Goal: Find specific page/section: Find specific page/section

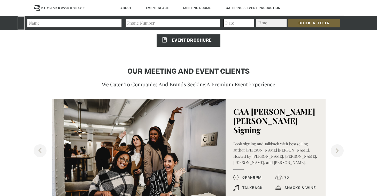
scroll to position [345, 0]
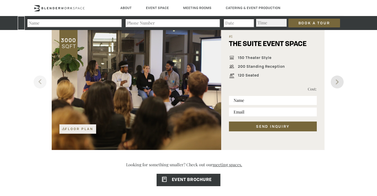
click at [339, 81] on button "Next" at bounding box center [337, 82] width 13 height 13
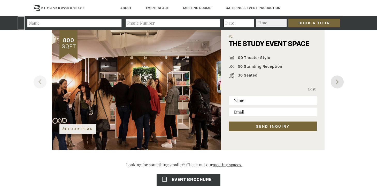
click at [339, 81] on button "Next" at bounding box center [337, 82] width 13 height 13
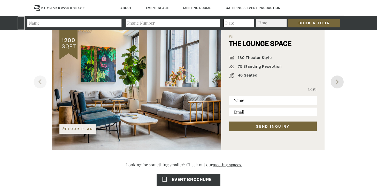
scroll to position [330, 0]
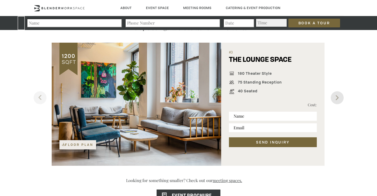
click at [335, 97] on button "Next" at bounding box center [337, 97] width 13 height 13
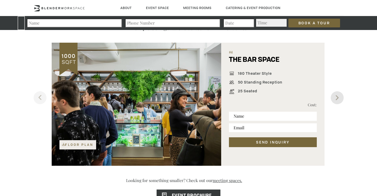
click at [335, 97] on button "Next" at bounding box center [337, 97] width 13 height 13
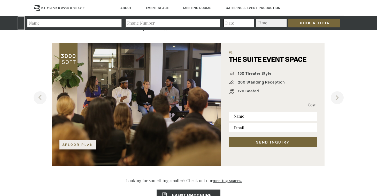
click at [81, 139] on div at bounding box center [137, 104] width 170 height 123
click at [82, 143] on link "Floor Plan" at bounding box center [77, 144] width 37 height 9
click at [336, 95] on button "Next" at bounding box center [337, 97] width 13 height 13
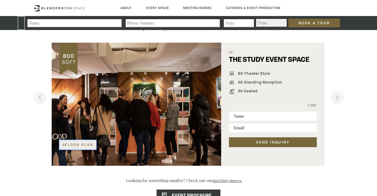
click at [79, 141] on link "Floor Plan" at bounding box center [77, 144] width 37 height 9
click at [340, 94] on button "Next" at bounding box center [337, 97] width 13 height 13
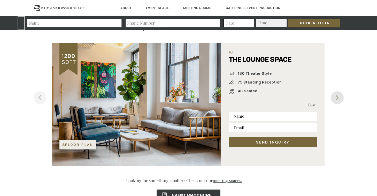
click at [340, 94] on button "Next" at bounding box center [337, 97] width 13 height 13
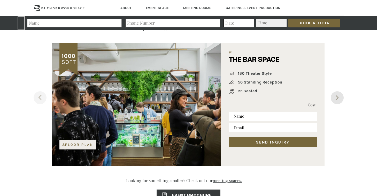
click at [340, 94] on button "Next" at bounding box center [337, 97] width 13 height 13
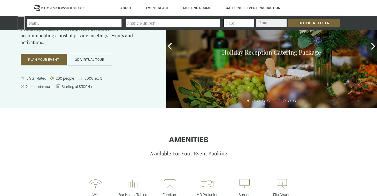
scroll to position [0, 0]
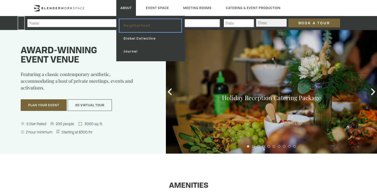
click at [134, 23] on link "Neighborhood" at bounding box center [150, 25] width 62 height 13
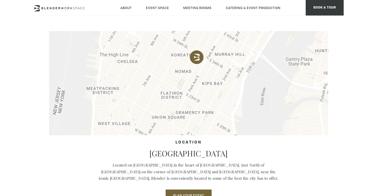
scroll to position [346, 0]
